Goal: Task Accomplishment & Management: Use online tool/utility

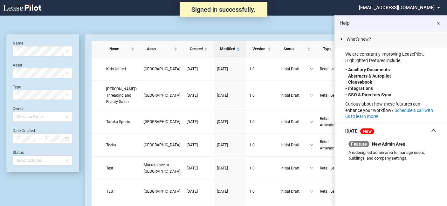
click at [437, 21] on md-icon "close" at bounding box center [439, 24] width 8 height 8
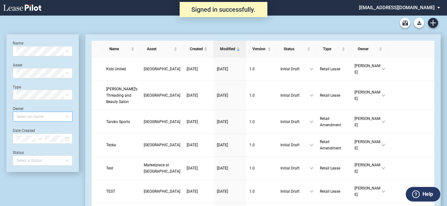
click at [45, 118] on div at bounding box center [39, 116] width 51 height 9
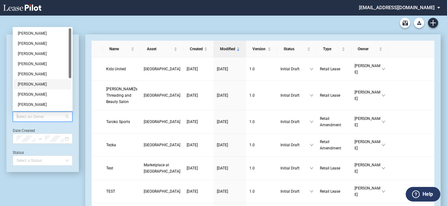
click at [33, 82] on div "Jamie Swain" at bounding box center [43, 84] width 50 height 6
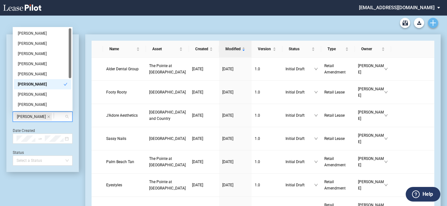
click at [432, 23] on use "Create new document" at bounding box center [433, 23] width 6 height 6
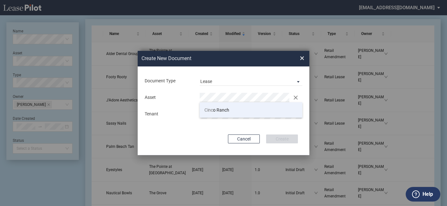
click at [237, 107] on li "Cinc o Ranch" at bounding box center [251, 109] width 103 height 15
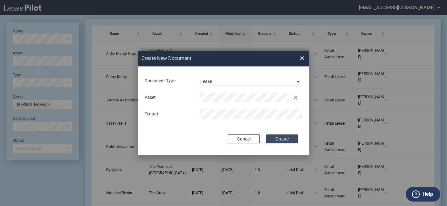
click at [270, 138] on button "Create" at bounding box center [282, 139] width 32 height 9
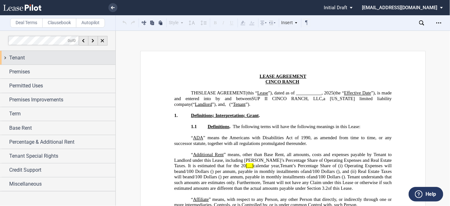
click at [20, 61] on span "Tenant" at bounding box center [17, 58] width 16 height 8
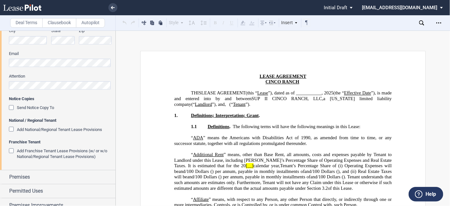
scroll to position [190, 0]
click at [10, 152] on div "Add Franchise Tenant Lease Provisions (w/ or w/o National/Regional Tenant Lease…" at bounding box center [12, 151] width 6 height 6
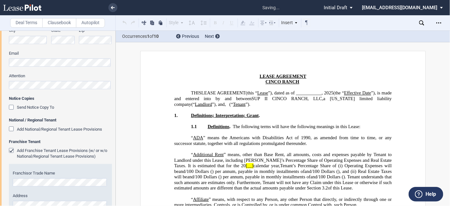
scroll to position [221, 0]
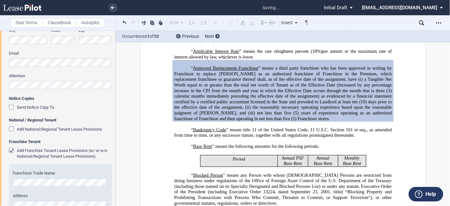
click at [10, 152] on div "Add Franchise Tenant Lease Provisions (w/ or w/o National/Regional Tenant Lease…" at bounding box center [12, 151] width 6 height 6
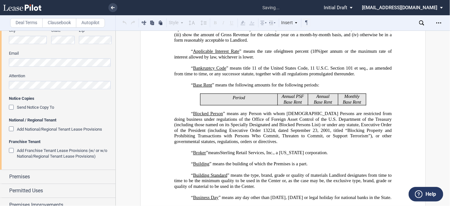
click at [10, 127] on div "Add National/Regional Tenant Lease Provisions" at bounding box center [12, 130] width 6 height 6
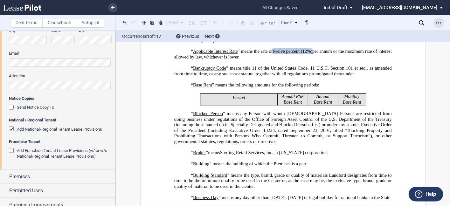
click at [440, 22] on icon "Open Lease options menu" at bounding box center [438, 22] width 5 height 5
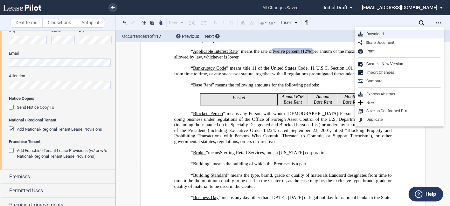
click at [408, 37] on div "Download" at bounding box center [402, 33] width 78 height 5
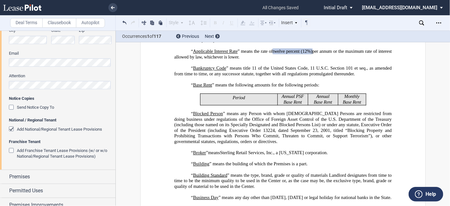
click at [10, 129] on div "Add National/Regional Tenant Lease Provisions" at bounding box center [12, 130] width 6 height 6
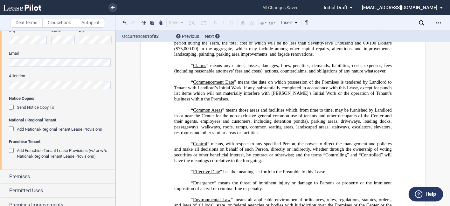
scroll to position [443, 0]
click at [438, 23] on icon "Open Lease options menu" at bounding box center [438, 22] width 5 height 5
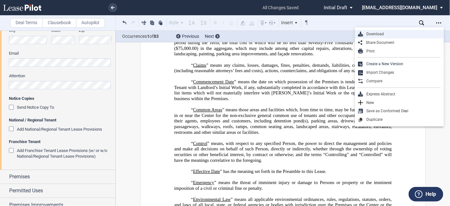
click at [404, 38] on div "Download" at bounding box center [399, 34] width 89 height 9
